Goal: Find specific page/section

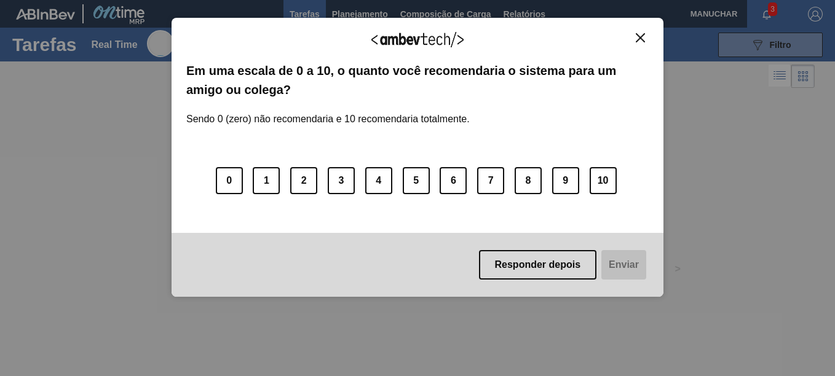
click at [640, 42] on img "Close" at bounding box center [640, 37] width 9 height 9
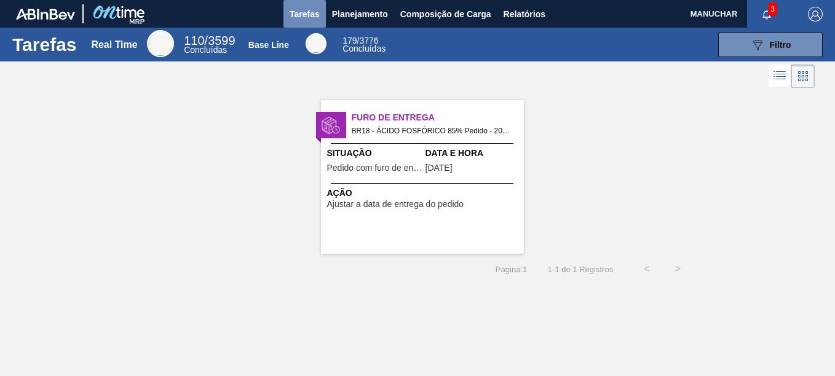
click at [322, 9] on button "Tarefas" at bounding box center [304, 14] width 42 height 28
click at [357, 14] on span "Planejamento" at bounding box center [360, 14] width 56 height 15
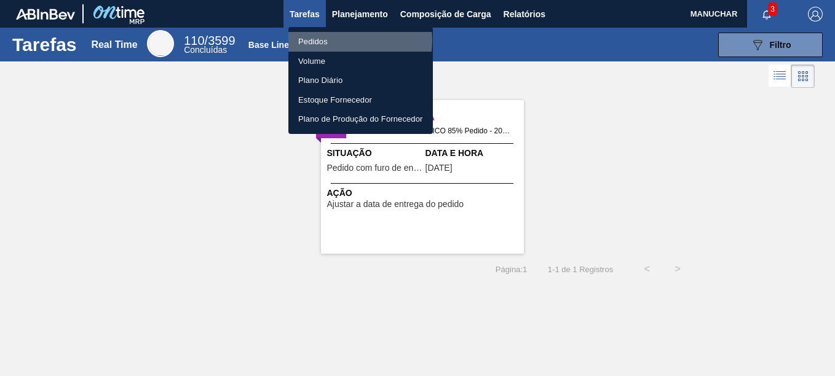
click at [344, 40] on li "Pedidos" at bounding box center [360, 42] width 145 height 20
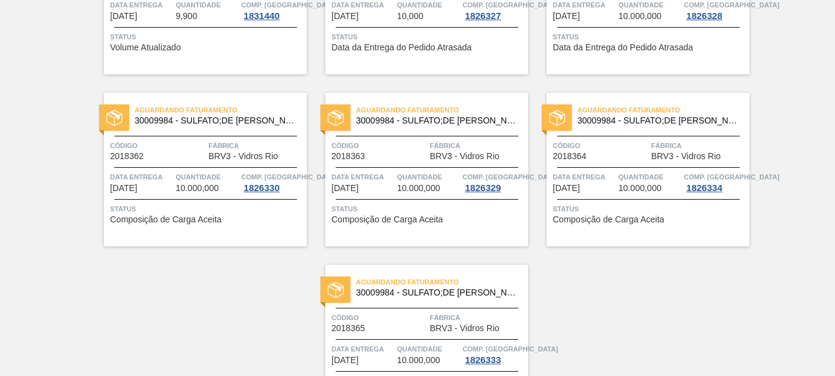
scroll to position [277, 0]
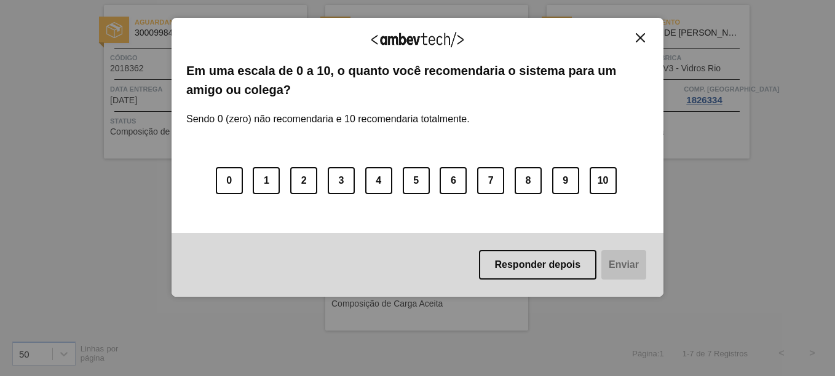
click at [638, 37] on img "Close" at bounding box center [640, 37] width 9 height 9
